Goal: Communication & Community: Answer question/provide support

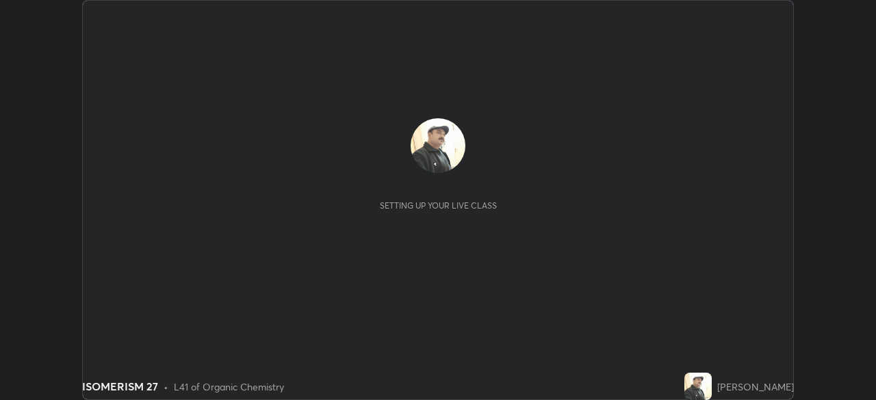
scroll to position [400, 875]
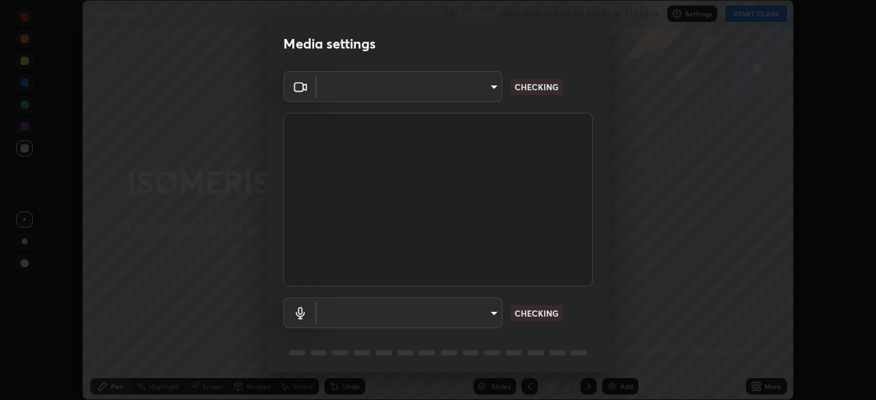
click at [485, 311] on body "Erase all ISOMERISM 27 Recording WAS SCHEDULED TO START AT 12:55 PM Settings ST…" at bounding box center [438, 200] width 876 height 400
type input "85d16ec95aa84cac57c58139e5cfc4bfb0706547449b22b2f8fda69051d4463f"
type input "default"
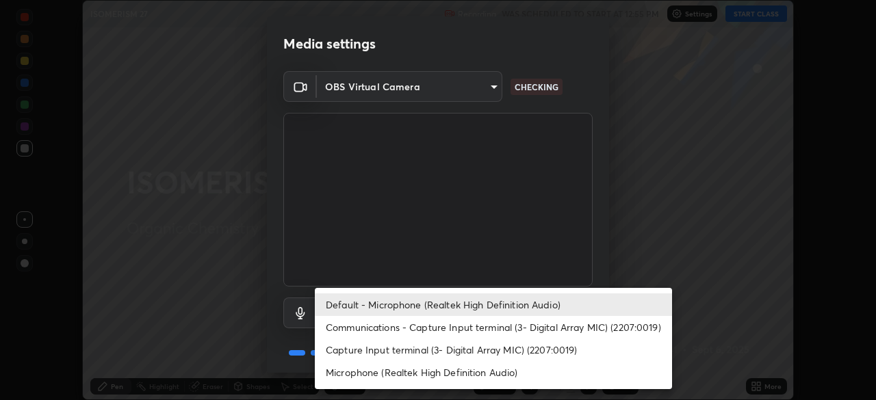
click at [497, 295] on li "Default - Microphone (Realtek High Definition Audio)" at bounding box center [493, 305] width 357 height 23
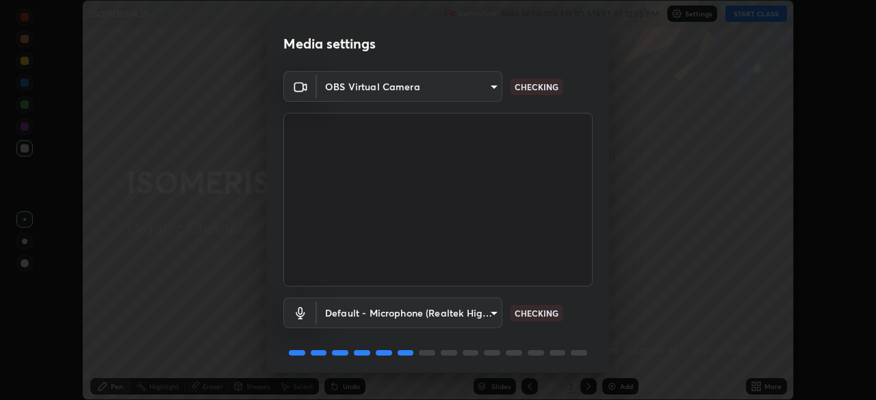
scroll to position [49, 0]
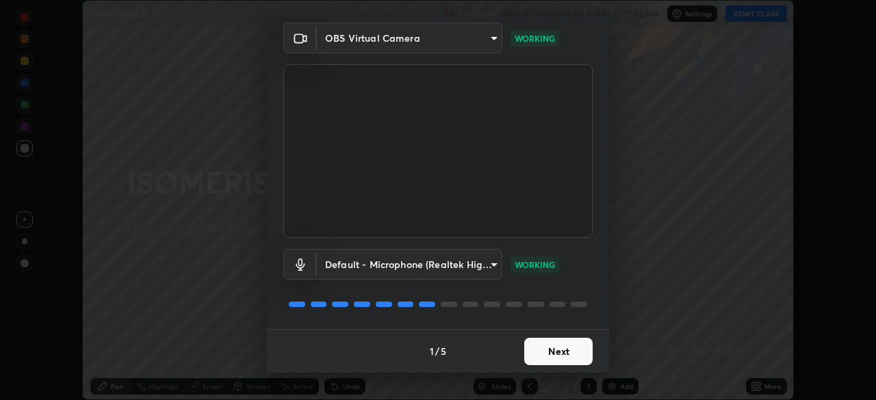
click at [550, 348] on button "Next" at bounding box center [558, 351] width 68 height 27
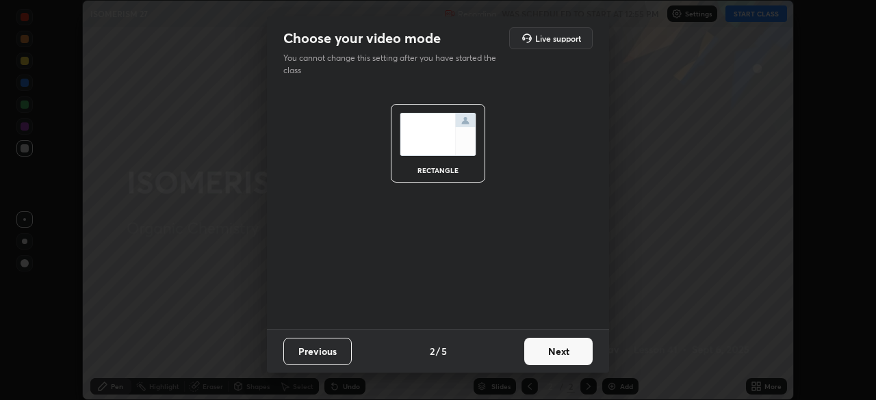
scroll to position [0, 0]
click at [551, 352] on button "Next" at bounding box center [558, 351] width 68 height 27
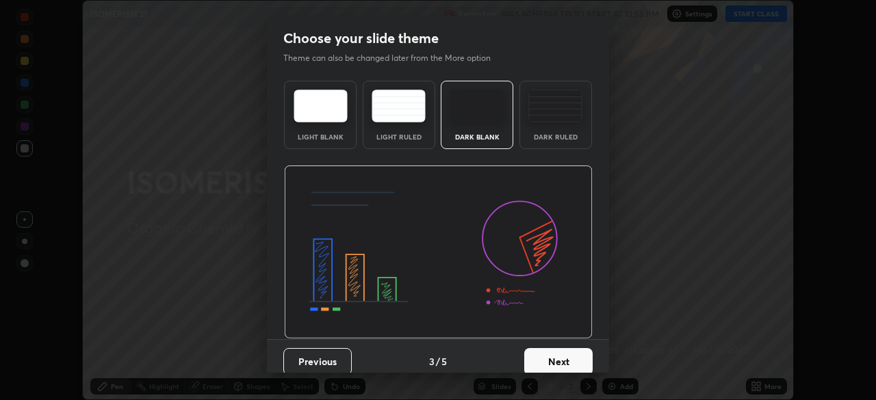
click at [553, 354] on button "Next" at bounding box center [558, 361] width 68 height 27
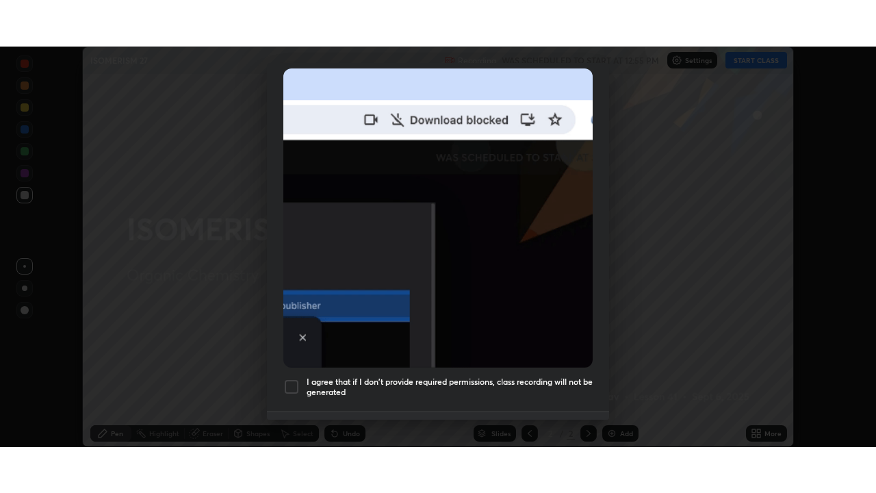
scroll to position [328, 0]
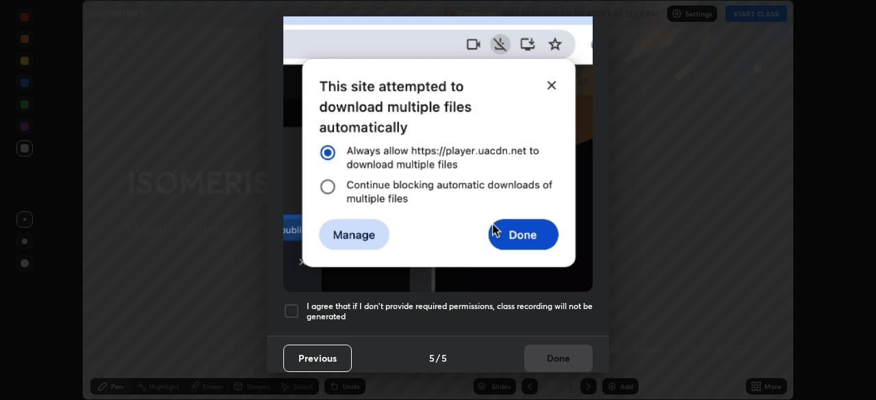
click at [534, 301] on h5 "I agree that if I don't provide required permissions, class recording will not …" at bounding box center [450, 311] width 286 height 21
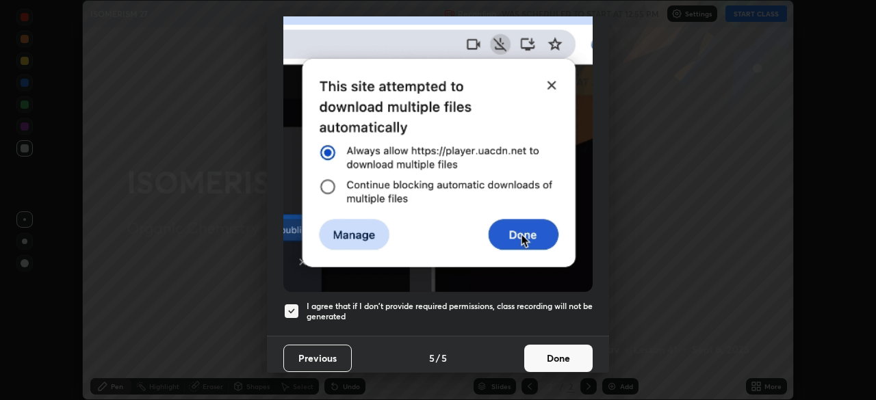
click at [547, 347] on button "Done" at bounding box center [558, 358] width 68 height 27
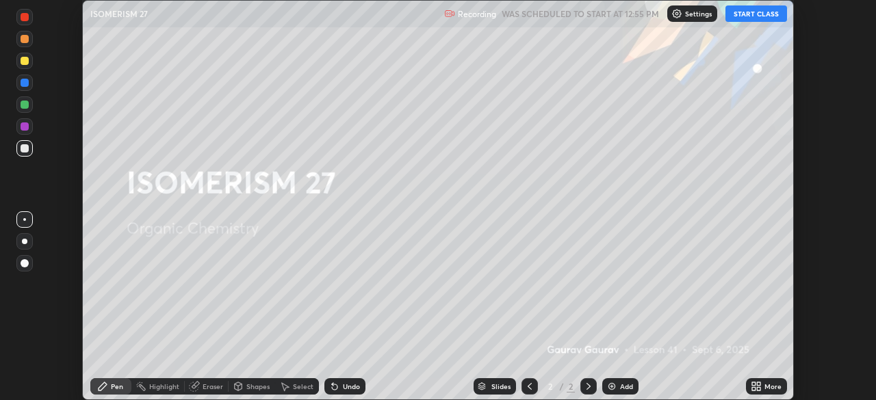
click at [741, 12] on button "START CLASS" at bounding box center [756, 13] width 62 height 16
click at [613, 382] on img at bounding box center [611, 386] width 11 height 11
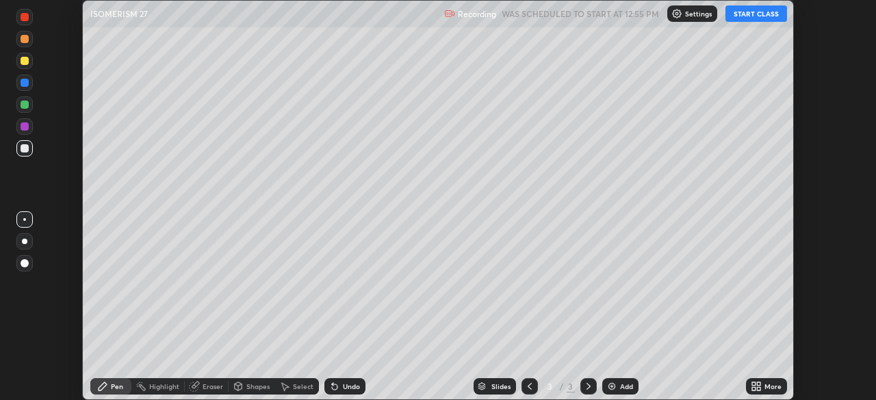
click at [758, 384] on icon at bounding box center [758, 384] width 3 height 3
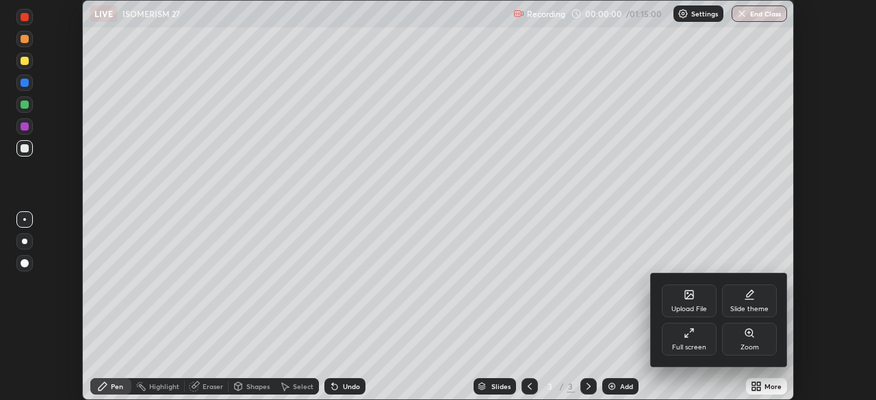
click at [704, 335] on div "Full screen" at bounding box center [689, 339] width 55 height 33
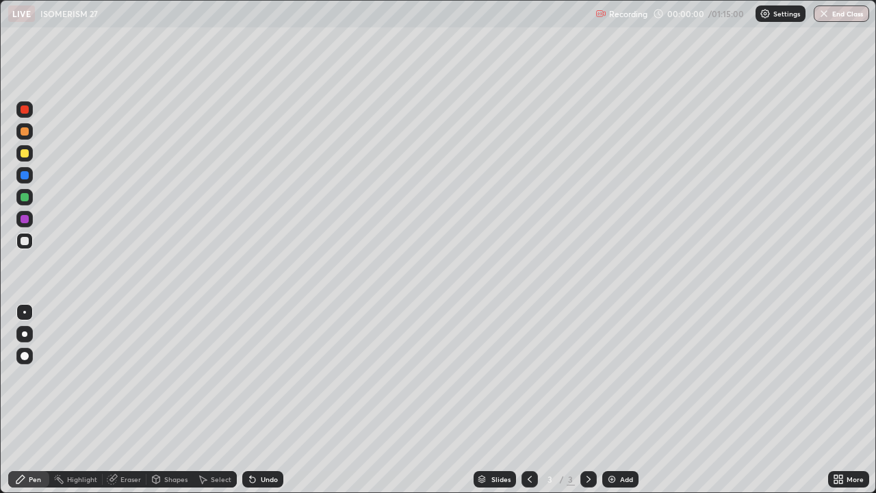
scroll to position [493, 876]
click at [38, 400] on div "Pen" at bounding box center [35, 479] width 12 height 7
click at [30, 153] on div at bounding box center [24, 153] width 16 height 16
click at [264, 400] on div "Undo" at bounding box center [269, 479] width 17 height 7
click at [267, 400] on div "Undo" at bounding box center [269, 479] width 17 height 7
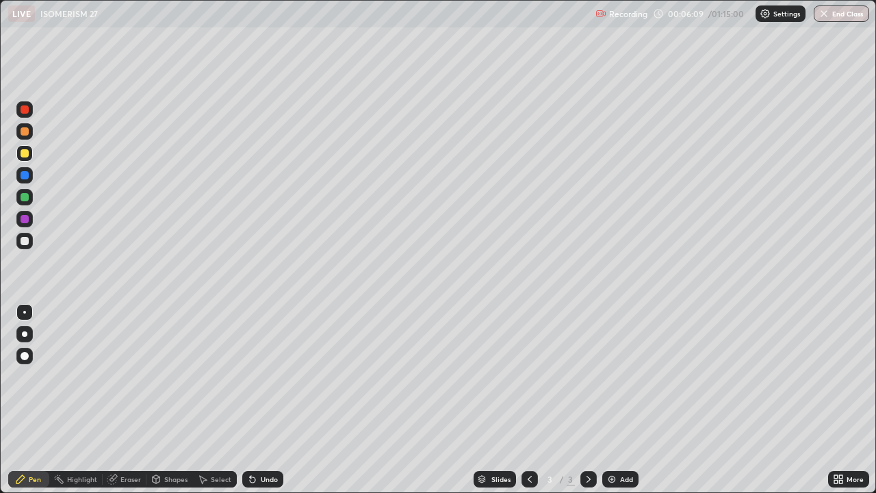
click at [28, 237] on div at bounding box center [24, 241] width 16 height 16
click at [29, 159] on div at bounding box center [24, 153] width 16 height 16
click at [621, 400] on div "Add" at bounding box center [626, 479] width 13 height 7
click at [272, 400] on div "Undo" at bounding box center [269, 479] width 17 height 7
click at [274, 400] on div "Undo" at bounding box center [269, 479] width 17 height 7
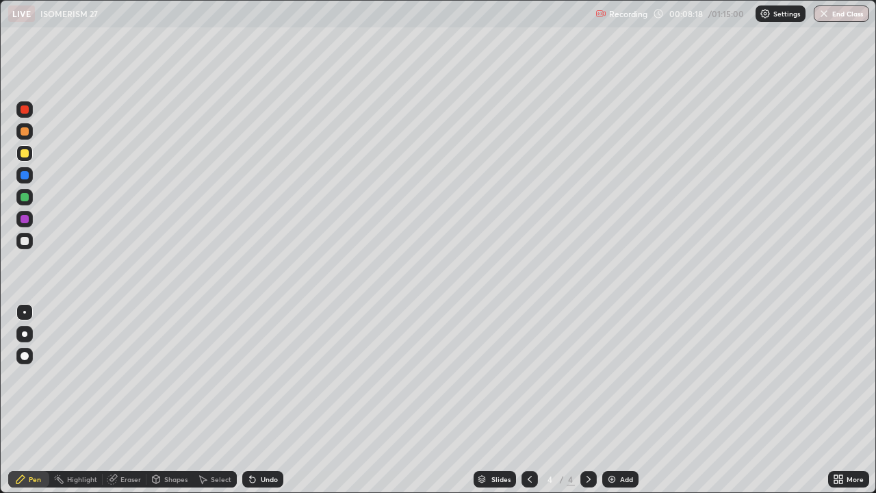
click at [274, 400] on div "Undo" at bounding box center [269, 479] width 17 height 7
click at [270, 400] on div "Undo" at bounding box center [269, 479] width 17 height 7
click at [27, 237] on div at bounding box center [25, 241] width 8 height 8
click at [25, 153] on div at bounding box center [25, 153] width 8 height 8
click at [29, 241] on div at bounding box center [24, 241] width 16 height 16
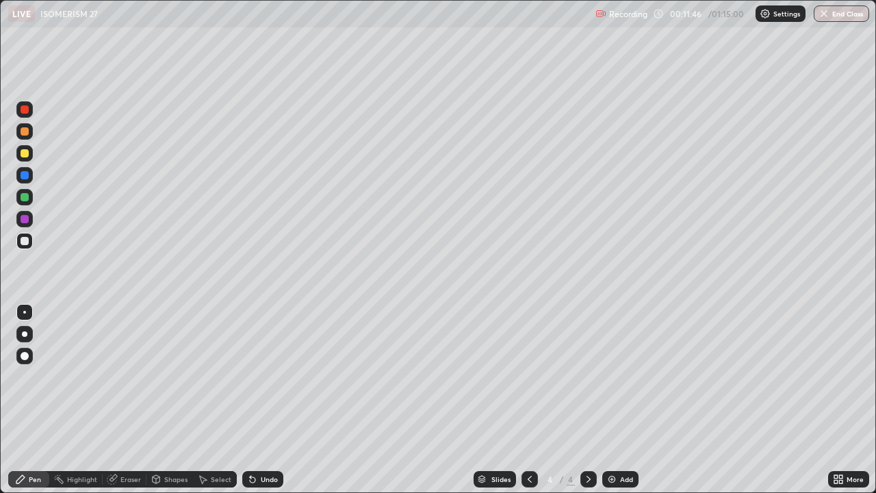
click at [611, 400] on img at bounding box center [611, 479] width 11 height 11
click at [29, 153] on div at bounding box center [24, 153] width 16 height 16
click at [265, 400] on div "Undo" at bounding box center [269, 479] width 17 height 7
click at [26, 244] on div at bounding box center [25, 241] width 8 height 8
click at [612, 400] on img at bounding box center [611, 479] width 11 height 11
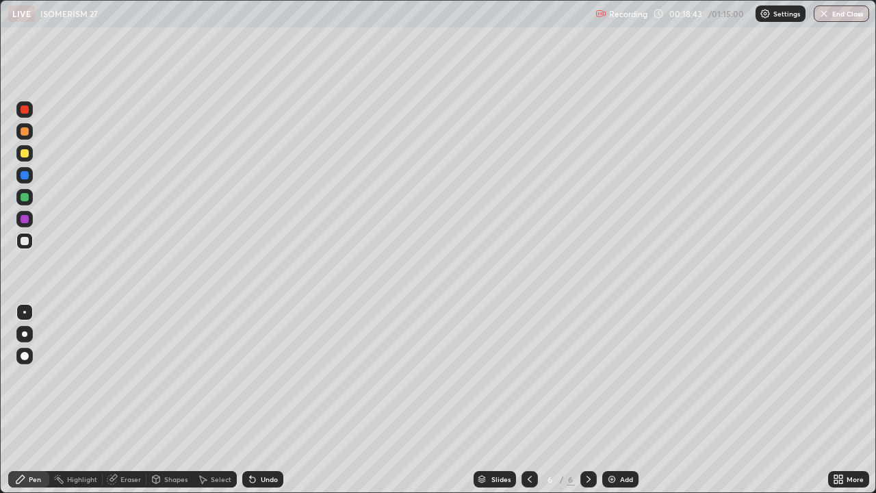
click at [26, 152] on div at bounding box center [25, 153] width 8 height 8
click at [25, 238] on div at bounding box center [25, 241] width 8 height 8
click at [613, 400] on img at bounding box center [611, 479] width 11 height 11
click at [125, 400] on div "Eraser" at bounding box center [125, 479] width 44 height 16
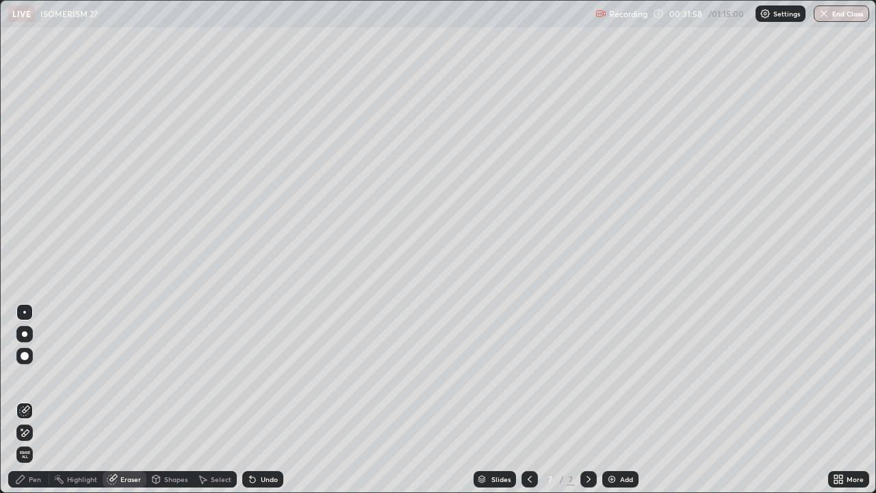
click at [31, 400] on div "Pen" at bounding box center [35, 479] width 12 height 7
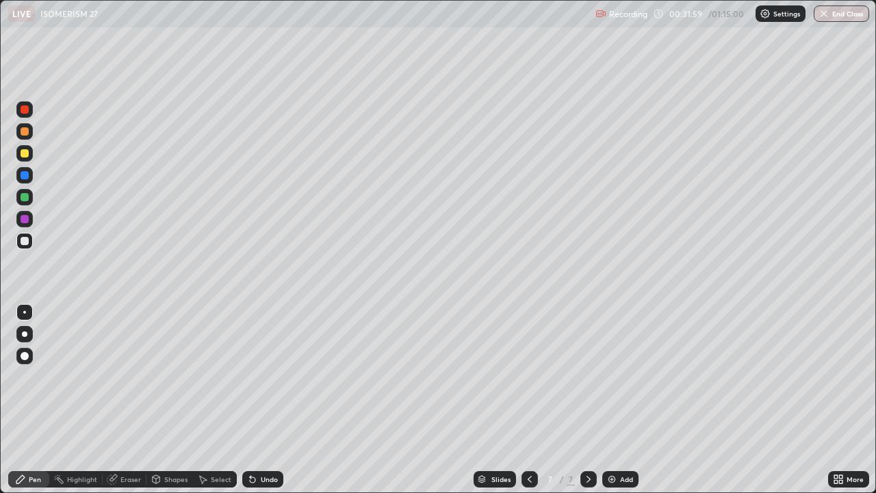
click at [28, 151] on div at bounding box center [25, 153] width 8 height 8
click at [268, 400] on div "Undo" at bounding box center [269, 479] width 17 height 7
click at [274, 400] on div "Undo" at bounding box center [269, 479] width 17 height 7
click at [28, 240] on div at bounding box center [25, 241] width 8 height 8
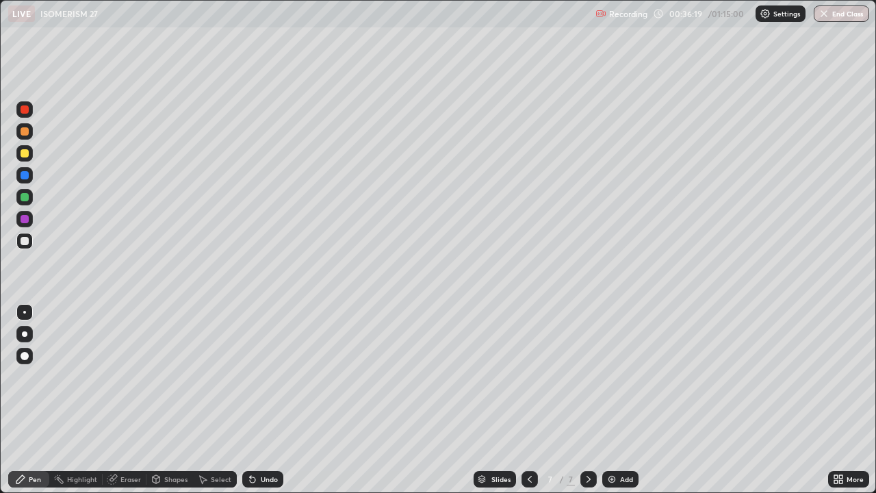
click at [613, 400] on img at bounding box center [611, 479] width 11 height 11
click at [28, 240] on div at bounding box center [25, 241] width 8 height 8
click at [83, 400] on div "Highlight" at bounding box center [82, 479] width 30 height 7
click at [128, 400] on div "Eraser" at bounding box center [125, 479] width 44 height 16
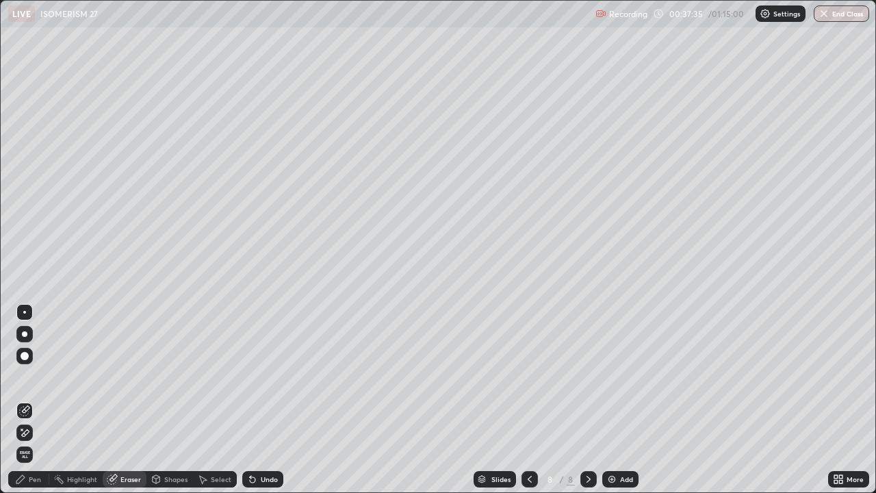
click at [36, 400] on div "Pen" at bounding box center [35, 479] width 12 height 7
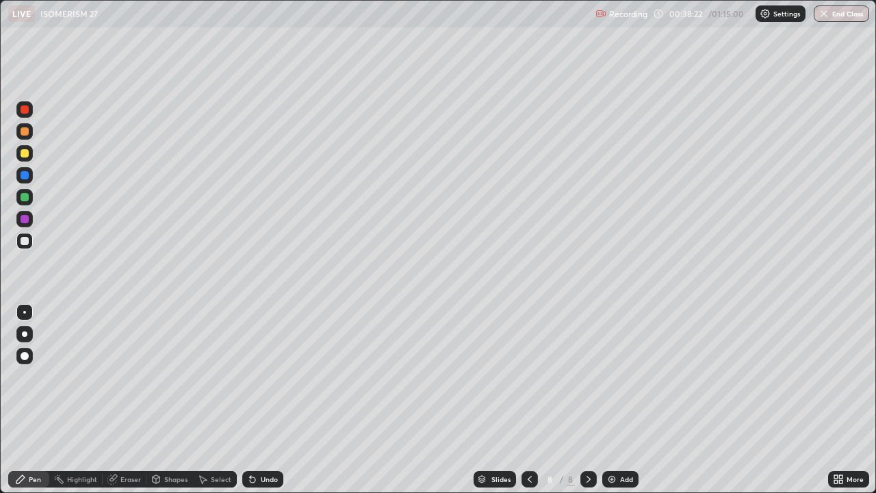
click at [28, 151] on div at bounding box center [25, 153] width 8 height 8
click at [27, 240] on div at bounding box center [25, 241] width 8 height 8
click at [614, 400] on img at bounding box center [611, 479] width 11 height 11
click at [126, 400] on div "Eraser" at bounding box center [130, 479] width 21 height 7
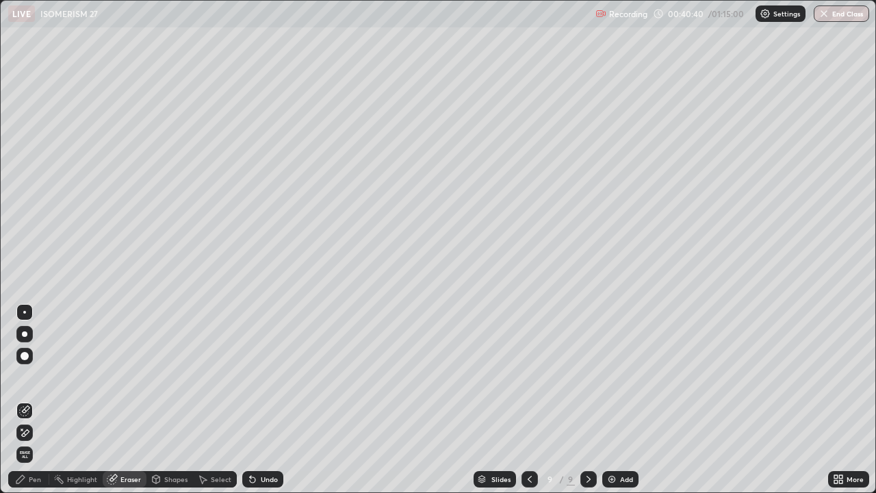
click at [38, 400] on div "Pen" at bounding box center [35, 479] width 12 height 7
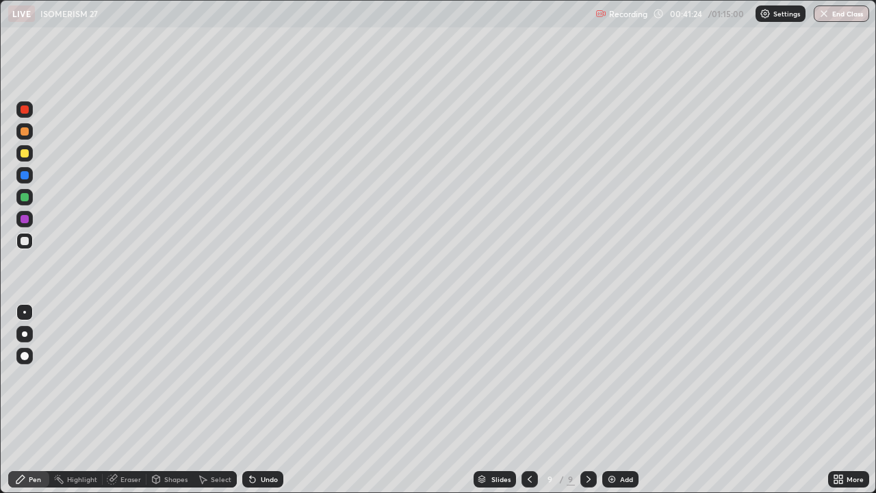
click at [131, 400] on div "Eraser" at bounding box center [130, 479] width 21 height 7
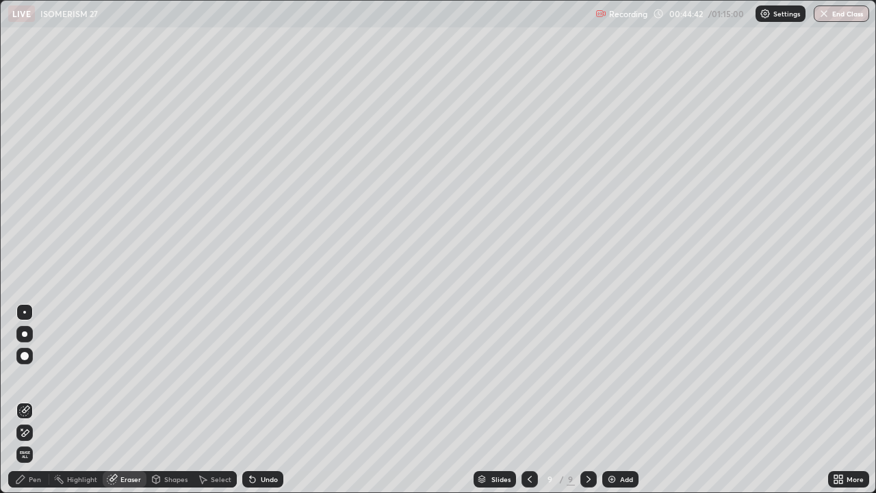
click at [30, 400] on div "Pen" at bounding box center [35, 479] width 12 height 7
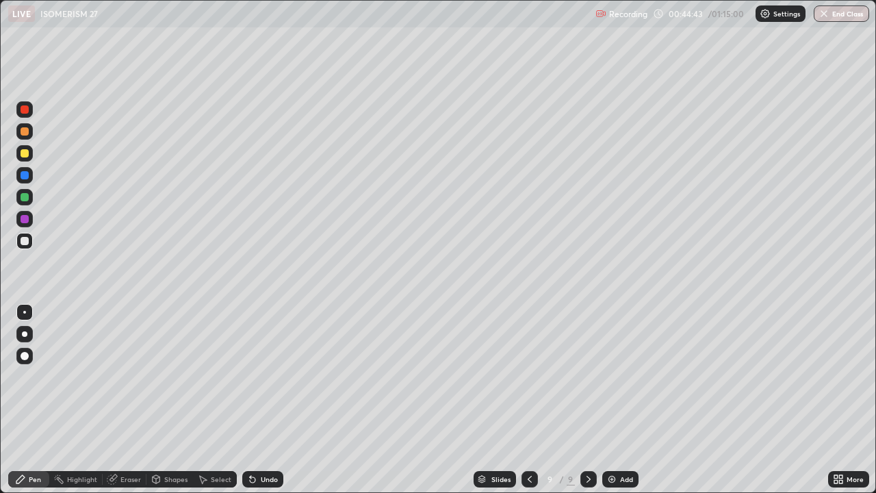
click at [27, 155] on div at bounding box center [25, 153] width 8 height 8
click at [264, 400] on div "Undo" at bounding box center [269, 479] width 17 height 7
click at [261, 400] on div "Undo" at bounding box center [269, 479] width 17 height 7
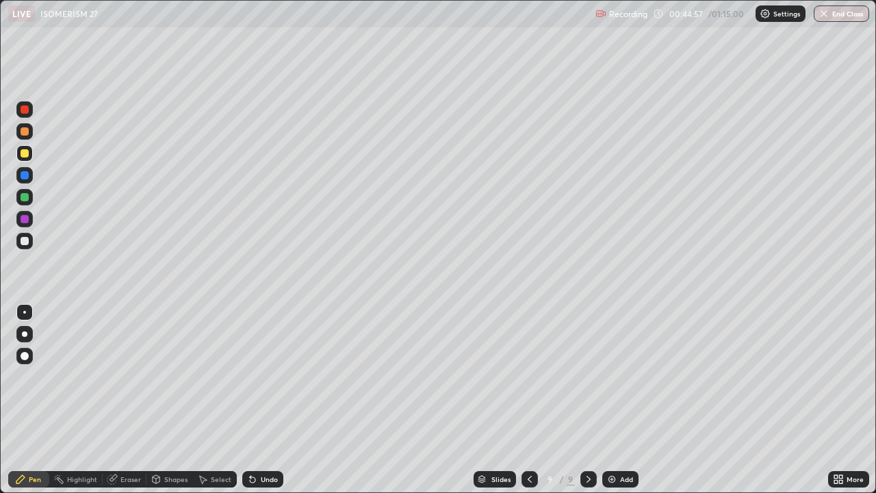
click at [261, 400] on div "Undo" at bounding box center [269, 479] width 17 height 7
click at [262, 400] on div "Undo" at bounding box center [269, 479] width 17 height 7
click at [263, 400] on div "Undo" at bounding box center [269, 479] width 17 height 7
click at [262, 400] on div "Undo" at bounding box center [269, 479] width 17 height 7
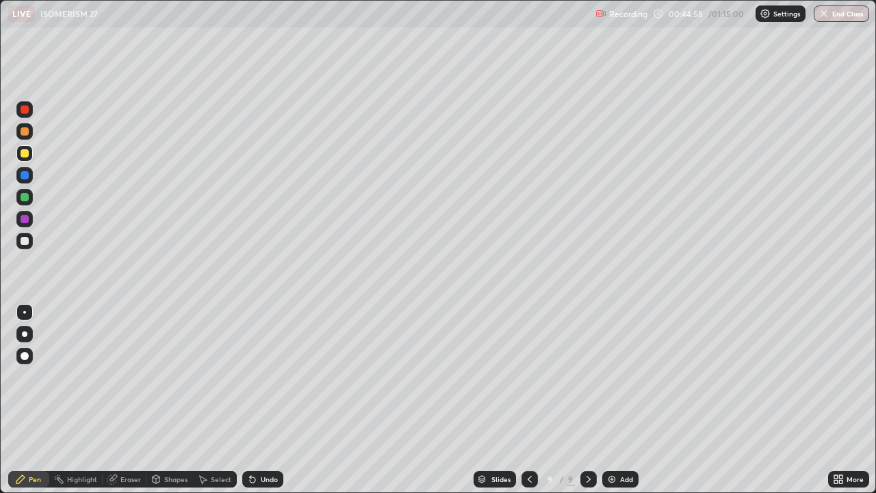
click at [263, 400] on div "Undo" at bounding box center [269, 479] width 17 height 7
click at [261, 400] on div "Undo" at bounding box center [269, 479] width 17 height 7
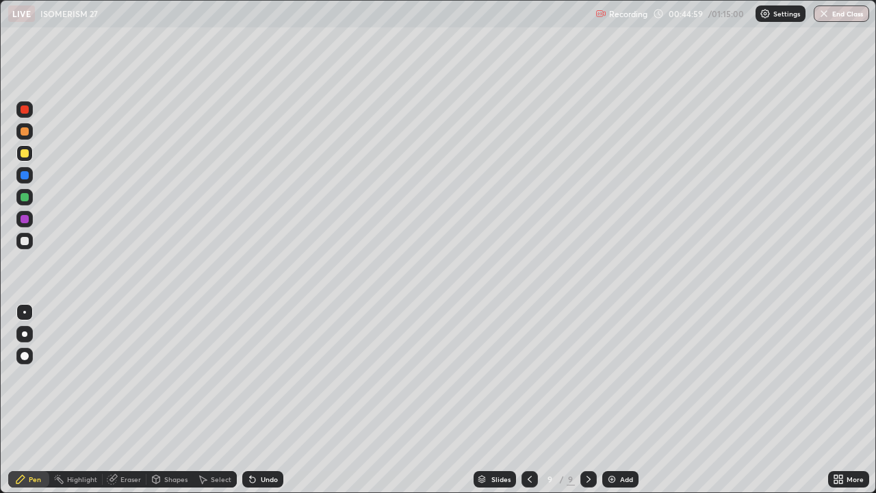
click at [261, 400] on div "Undo" at bounding box center [269, 479] width 17 height 7
click at [266, 400] on div "Undo" at bounding box center [269, 479] width 17 height 7
click at [267, 400] on div "Undo" at bounding box center [269, 479] width 17 height 7
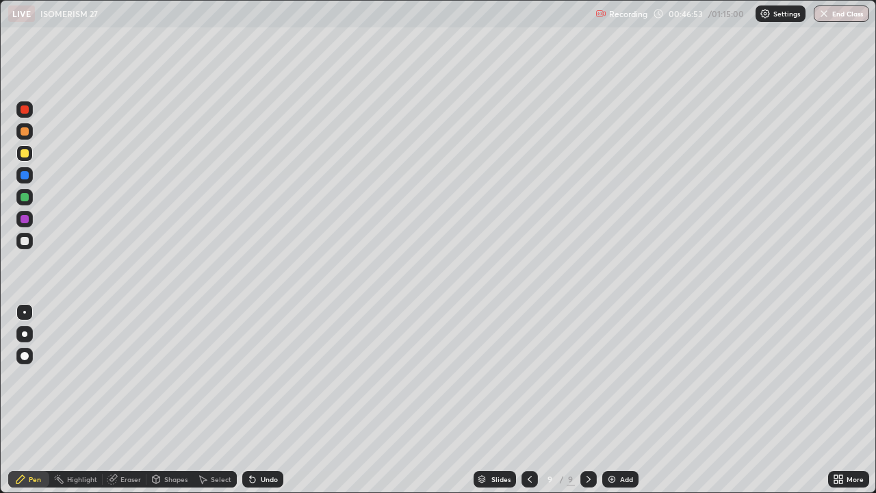
click at [614, 400] on img at bounding box center [611, 479] width 11 height 11
click at [528, 400] on icon at bounding box center [529, 479] width 11 height 11
click at [589, 400] on div at bounding box center [588, 479] width 16 height 16
click at [530, 400] on icon at bounding box center [529, 479] width 4 height 7
click at [828, 13] on img "button" at bounding box center [823, 13] width 11 height 11
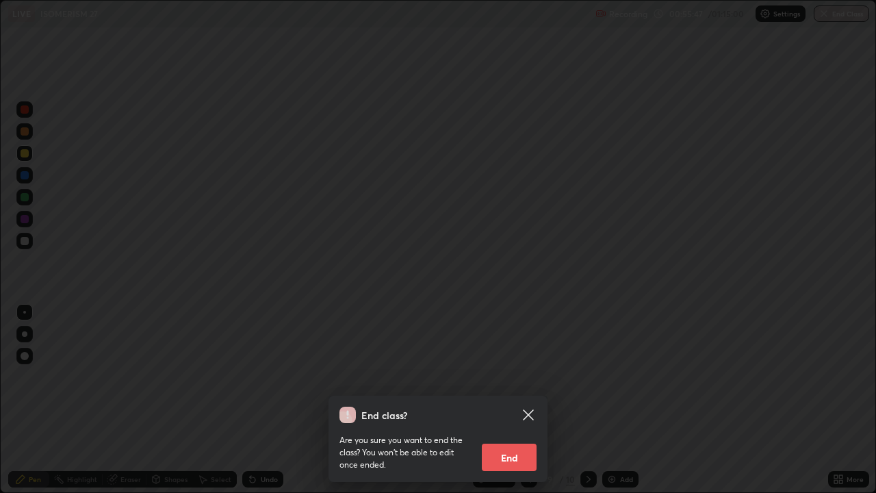
click at [513, 400] on button "End" at bounding box center [509, 456] width 55 height 27
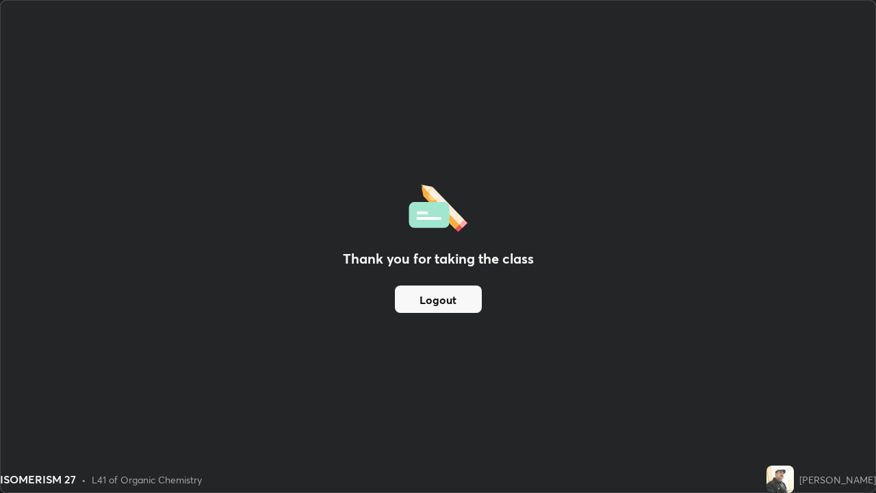
click at [476, 302] on button "Logout" at bounding box center [438, 298] width 87 height 27
